Goal: Transaction & Acquisition: Subscribe to service/newsletter

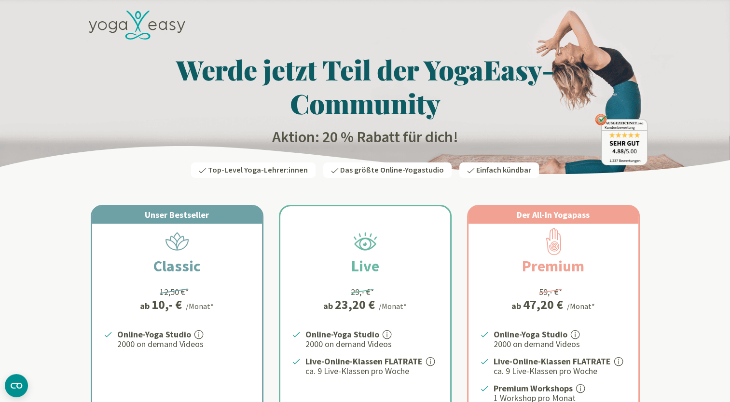
click at [241, 283] on div "Unser Bestseller Classic 12,50 €* ab 10,- € /Monat* Online-Yoga Studio 2000 on …" at bounding box center [177, 348] width 170 height 285
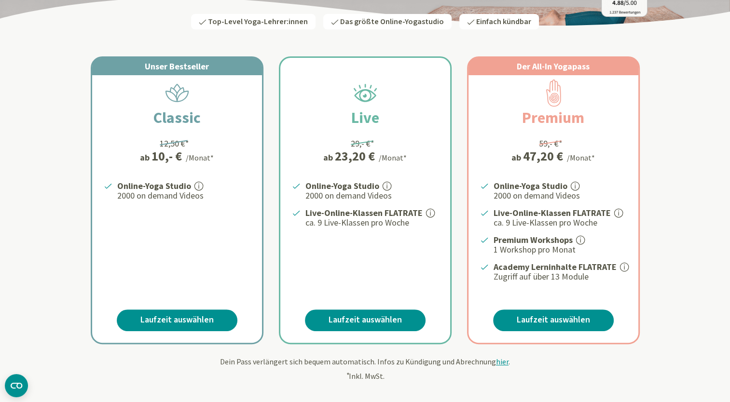
scroll to position [174, 0]
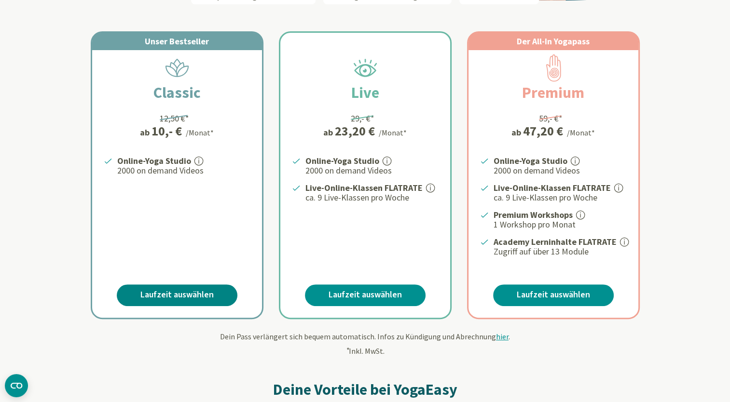
click at [185, 290] on link "Laufzeit auswählen" at bounding box center [177, 296] width 121 height 22
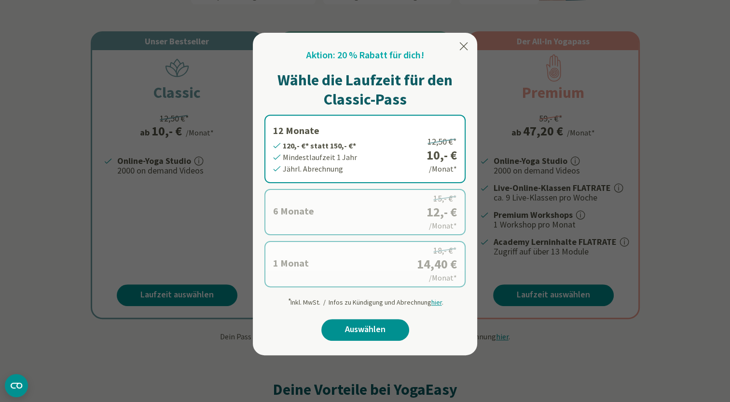
click at [335, 275] on label "1 Monat 14,40 €* statt 18,- €* Mindestlaufzeit 1 Monat Monatl. Abrechnung 18,- …" at bounding box center [364, 264] width 201 height 46
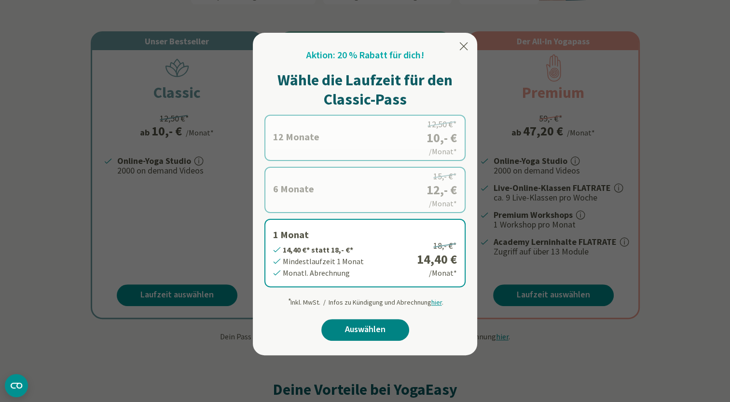
click at [362, 333] on link "Auswählen" at bounding box center [365, 330] width 88 height 22
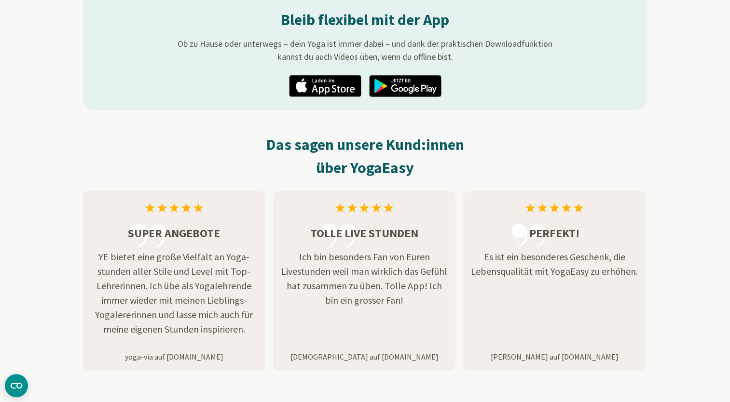
scroll to position [1581, 0]
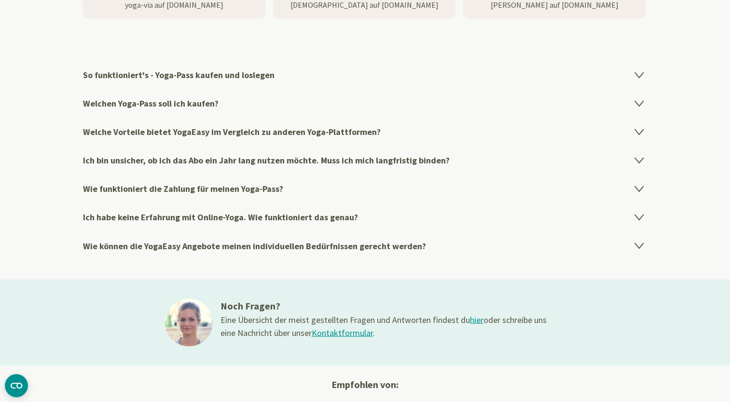
click at [344, 331] on link "Kontaktformular" at bounding box center [342, 332] width 61 height 11
click at [422, 156] on h4 "Ich bin unsicher, ob ich das Abo ein Jahr lang nutzen möchte. Muss ich mich lan…" at bounding box center [365, 160] width 564 height 28
